Goal: Book appointment/travel/reservation

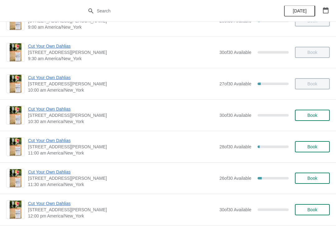
scroll to position [54, 0]
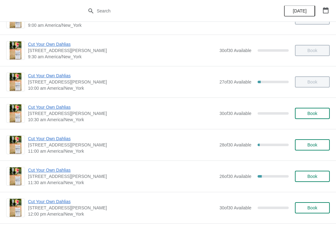
click at [49, 73] on span "Cut Your Own Dahlias" at bounding box center [122, 75] width 188 height 6
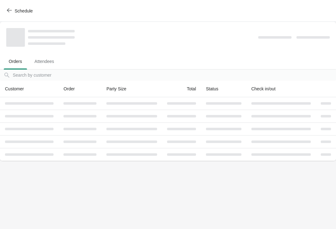
scroll to position [0, 0]
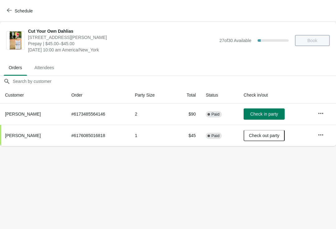
click at [266, 112] on span "Check in party" at bounding box center [264, 113] width 28 height 5
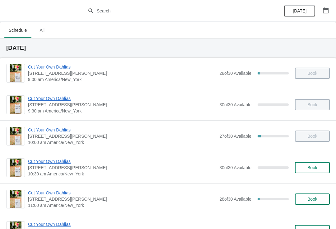
click at [59, 191] on span "Cut Your Own Dahlias" at bounding box center [122, 192] width 188 height 6
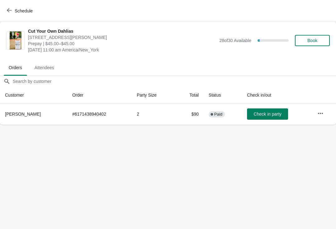
click at [18, 9] on span "Schedule" at bounding box center [24, 10] width 18 height 5
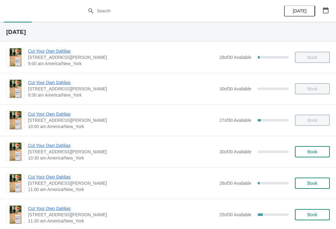
scroll to position [33, 0]
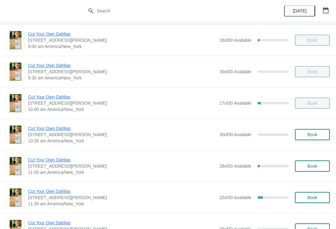
click at [50, 130] on span "Cut Your Own Dahlias" at bounding box center [122, 128] width 188 height 6
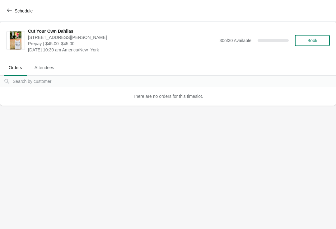
click at [20, 12] on span "Schedule" at bounding box center [24, 10] width 18 height 5
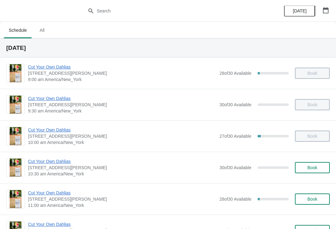
click at [63, 192] on span "Cut Your Own Dahlias" at bounding box center [122, 192] width 188 height 6
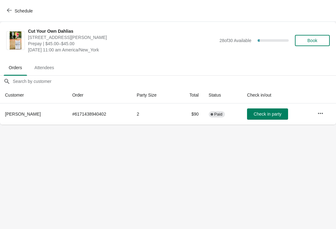
click at [18, 11] on span "Schedule" at bounding box center [24, 10] width 18 height 5
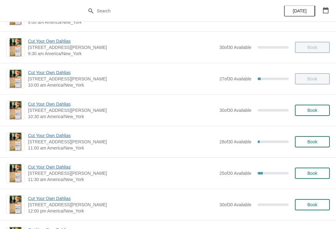
scroll to position [58, 0]
click at [34, 169] on span "Cut Your Own Dahlias" at bounding box center [122, 166] width 188 height 6
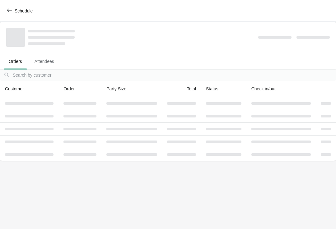
scroll to position [0, 0]
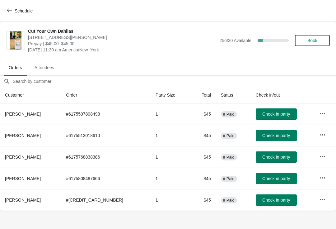
click at [4, 8] on button "Schedule" at bounding box center [20, 10] width 35 height 11
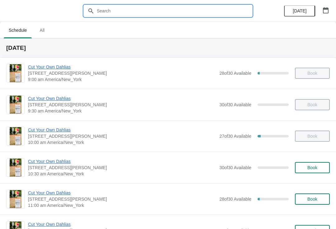
click at [142, 9] on input "text" at bounding box center [174, 10] width 156 height 11
type input "[PERSON_NAME]"
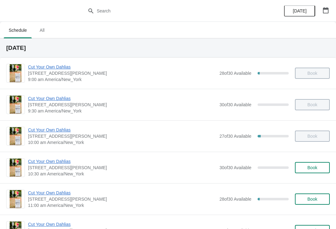
click at [297, 10] on span "[DATE]" at bounding box center [300, 10] width 14 height 5
